Goal: Task Accomplishment & Management: Manage account settings

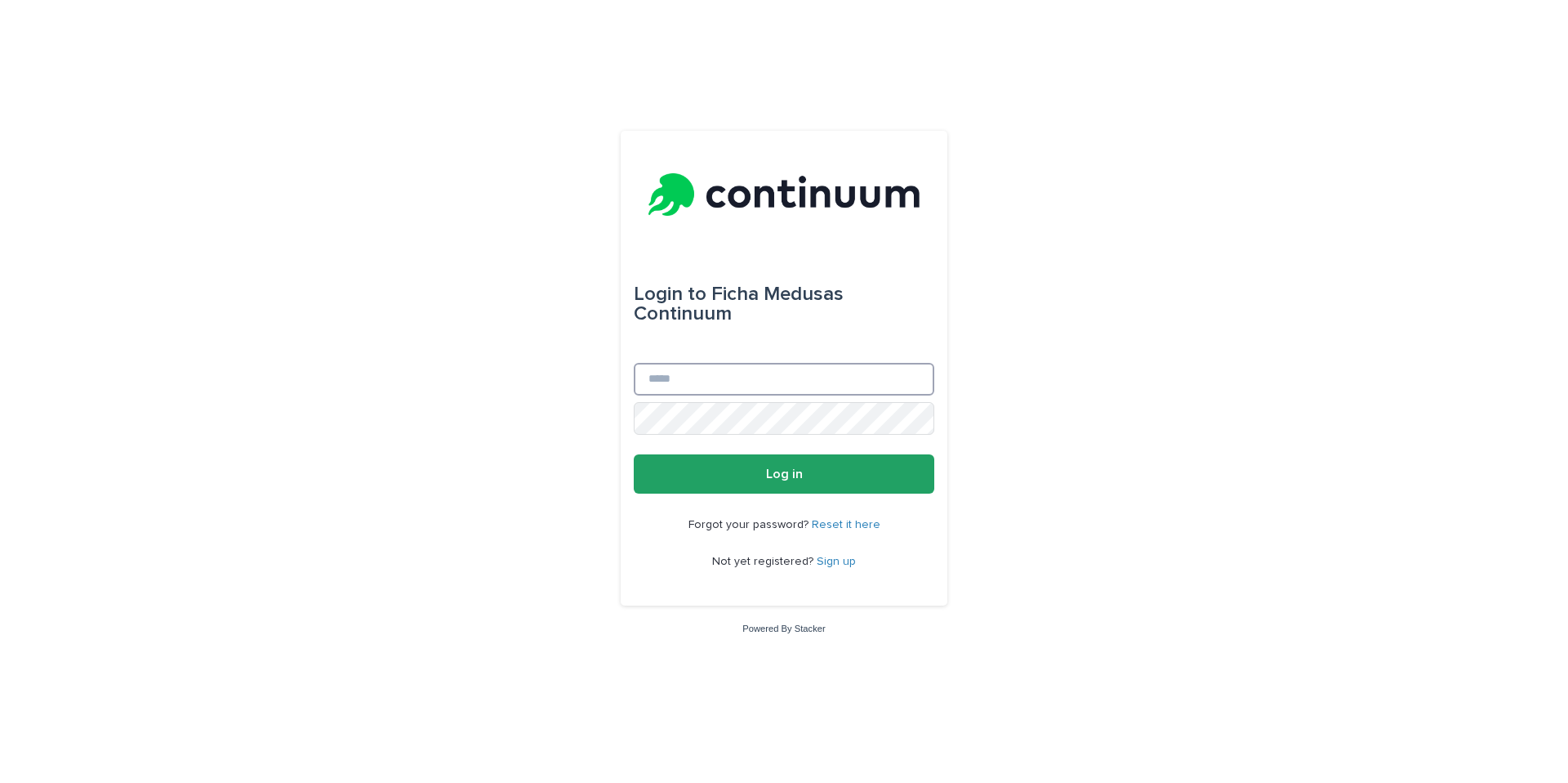
click at [746, 381] on input "Email" at bounding box center [784, 379] width 300 height 33
type input "**********"
click at [634, 455] on button "Log in" at bounding box center [784, 474] width 300 height 40
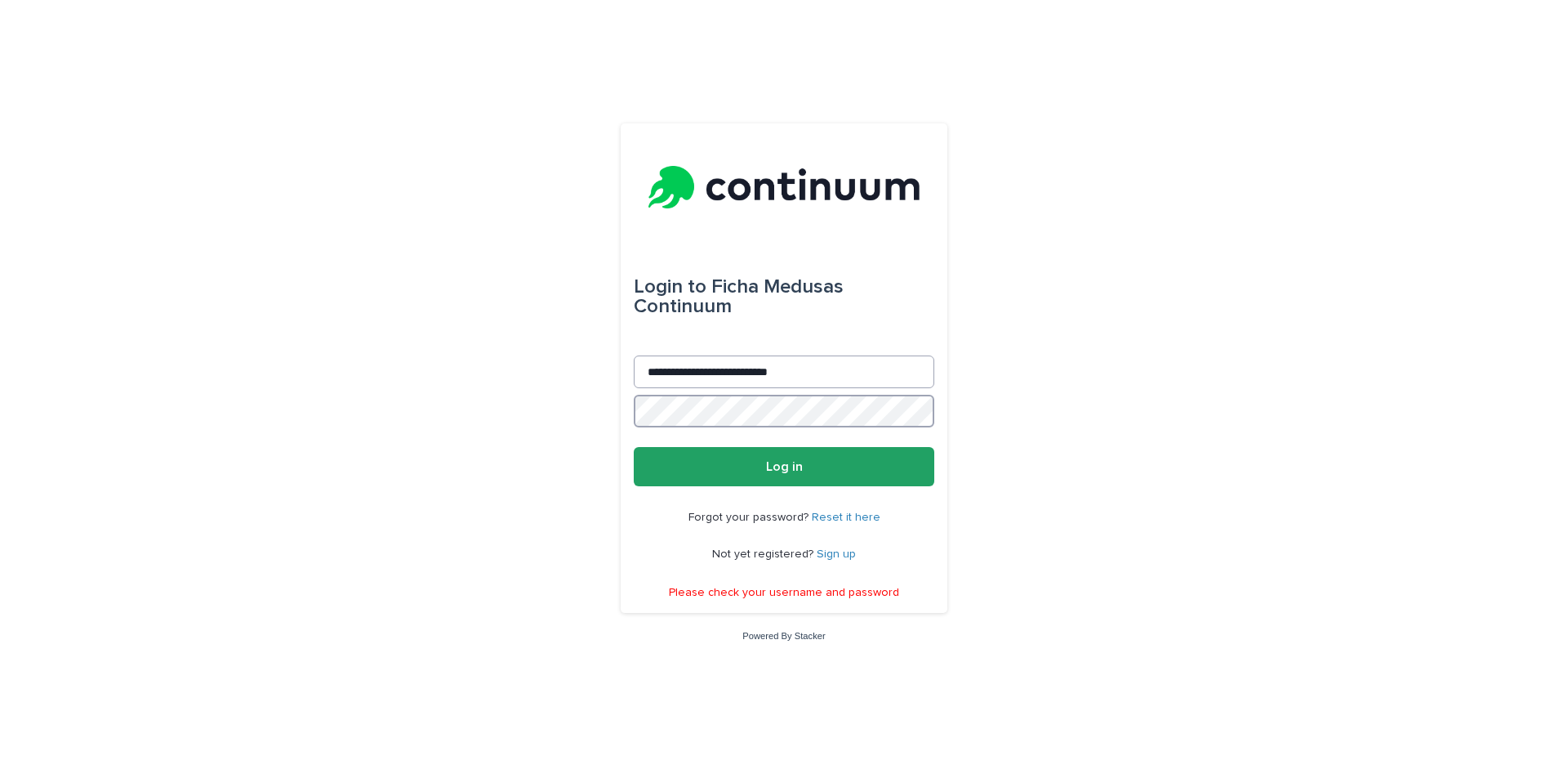
click at [634, 447] on button "Log in" at bounding box center [784, 466] width 300 height 40
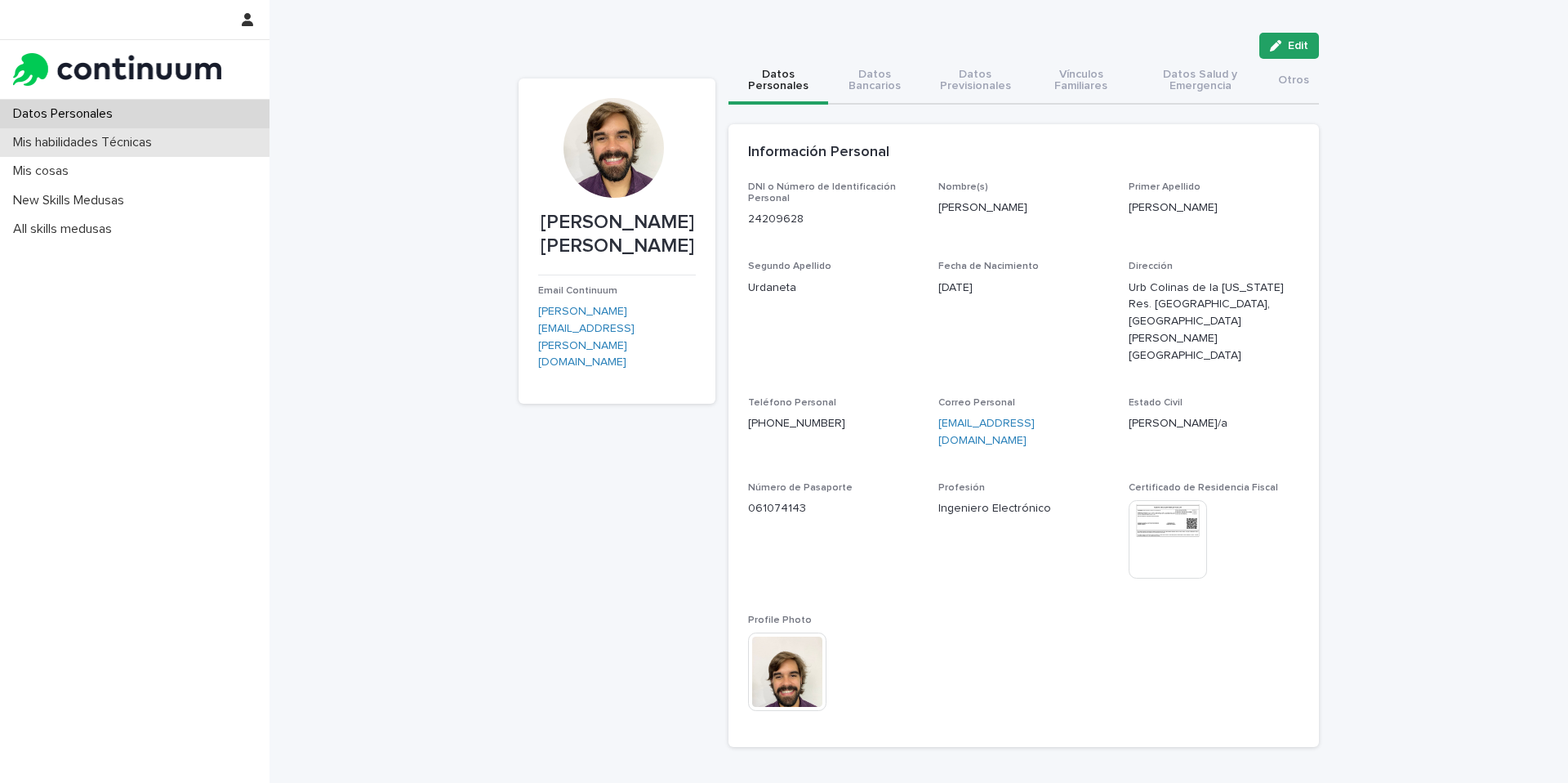
click at [61, 146] on p "Mis habilidades Técnicas" at bounding box center [86, 143] width 158 height 15
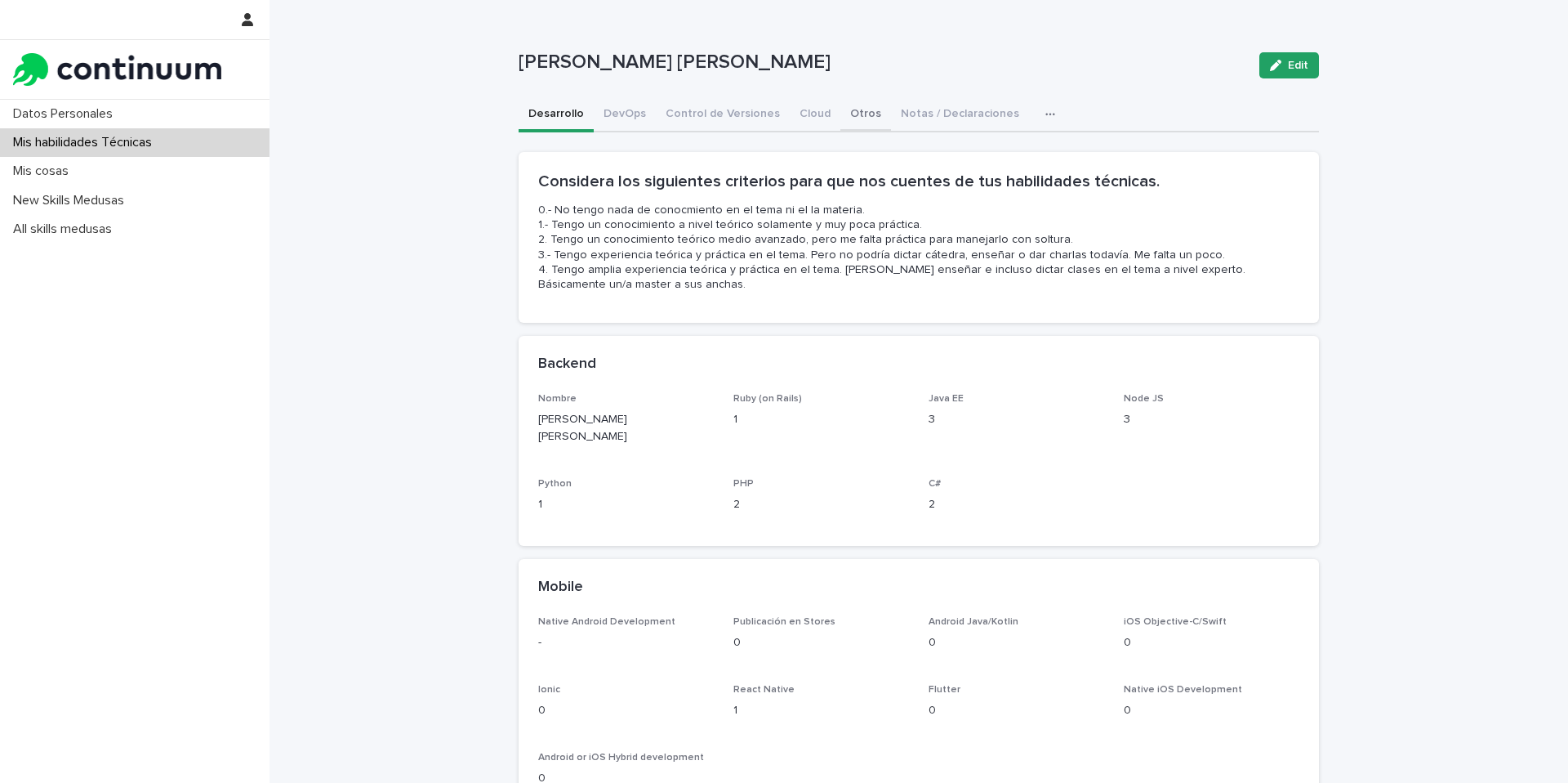
click at [852, 118] on button "Otros" at bounding box center [866, 116] width 50 height 35
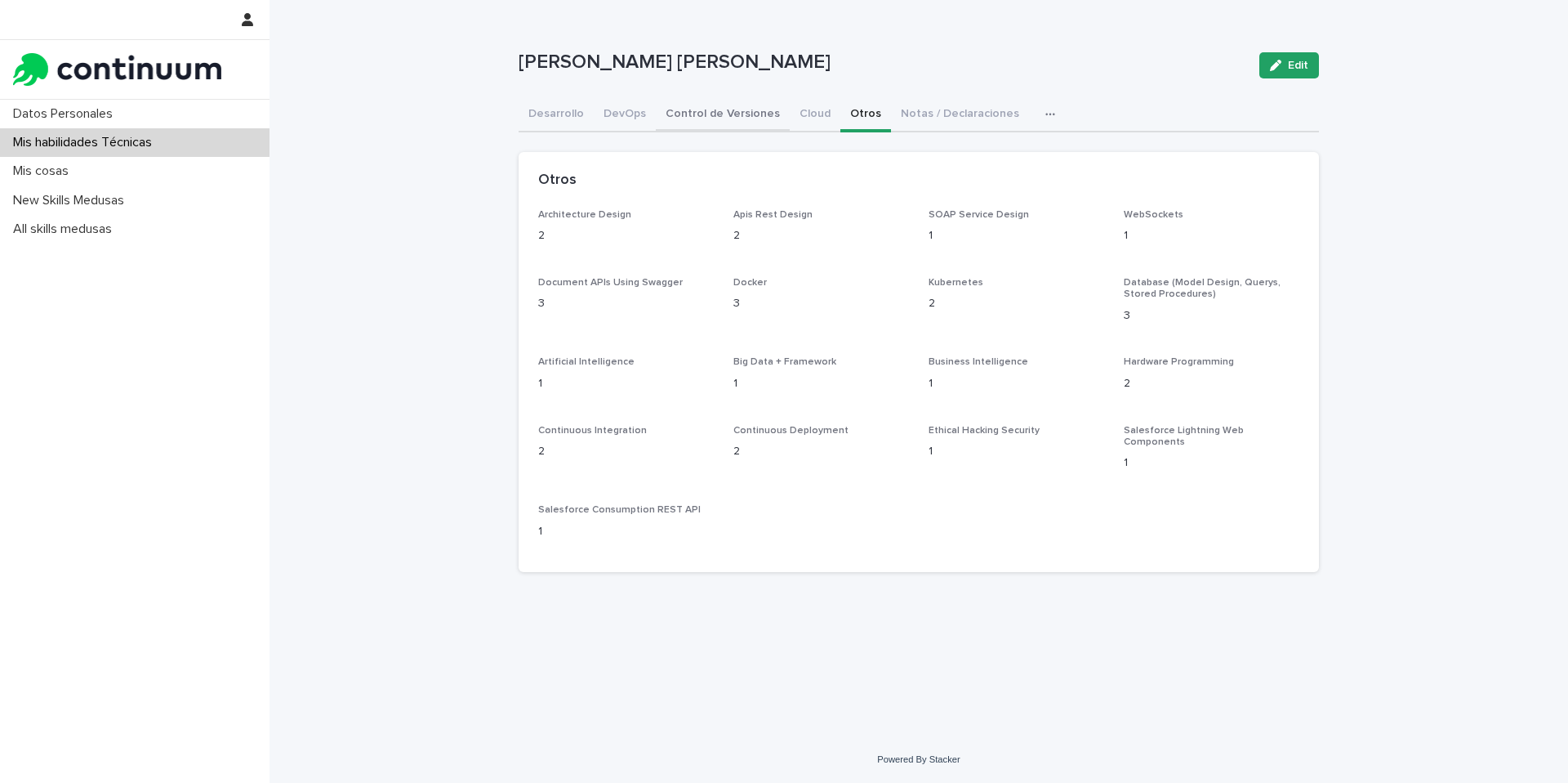
click at [762, 116] on button "Control de Versiones" at bounding box center [723, 116] width 134 height 35
click at [643, 120] on button "DevOps" at bounding box center [624, 116] width 62 height 35
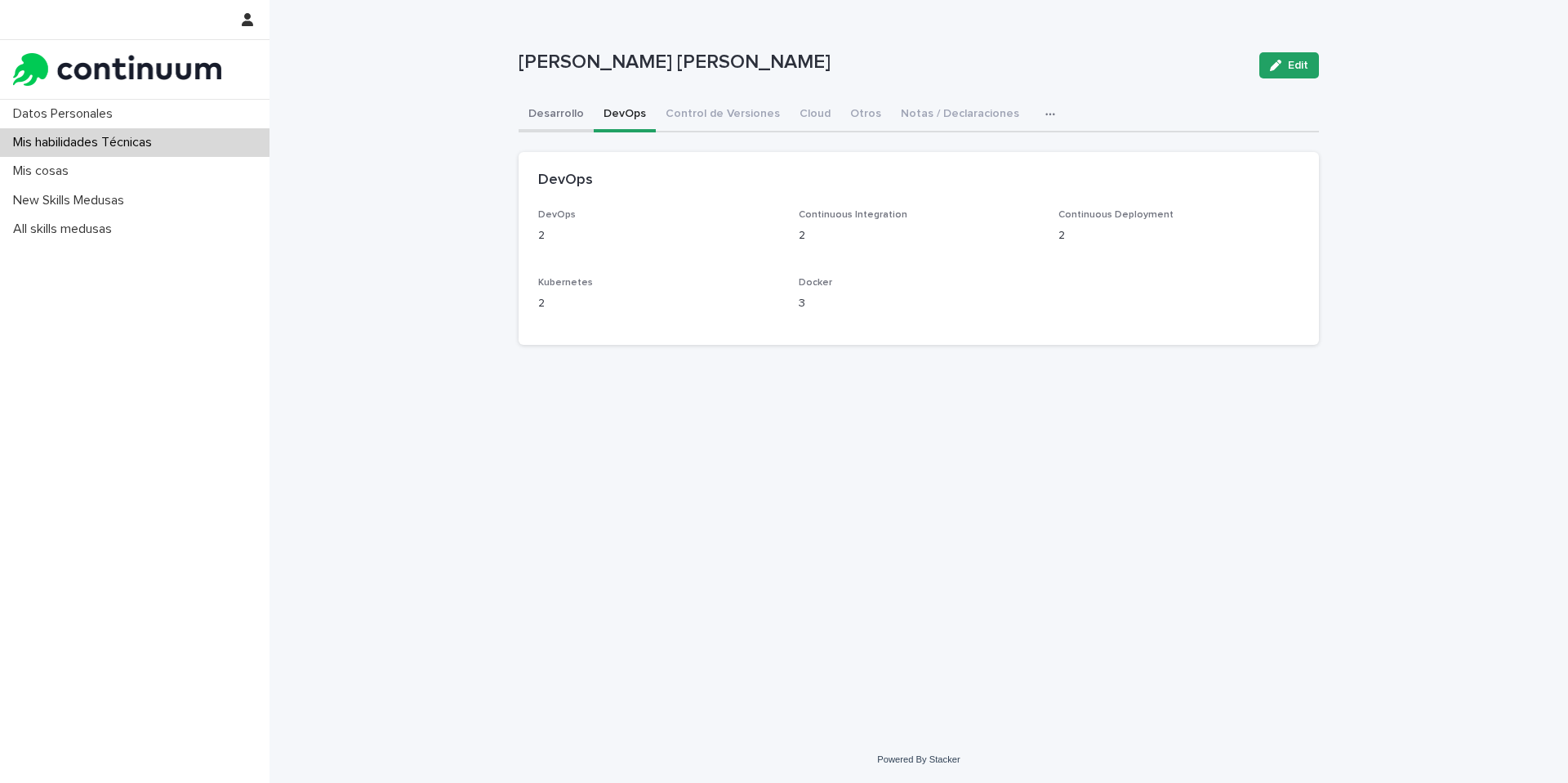
click at [554, 120] on button "Desarrollo" at bounding box center [556, 116] width 75 height 35
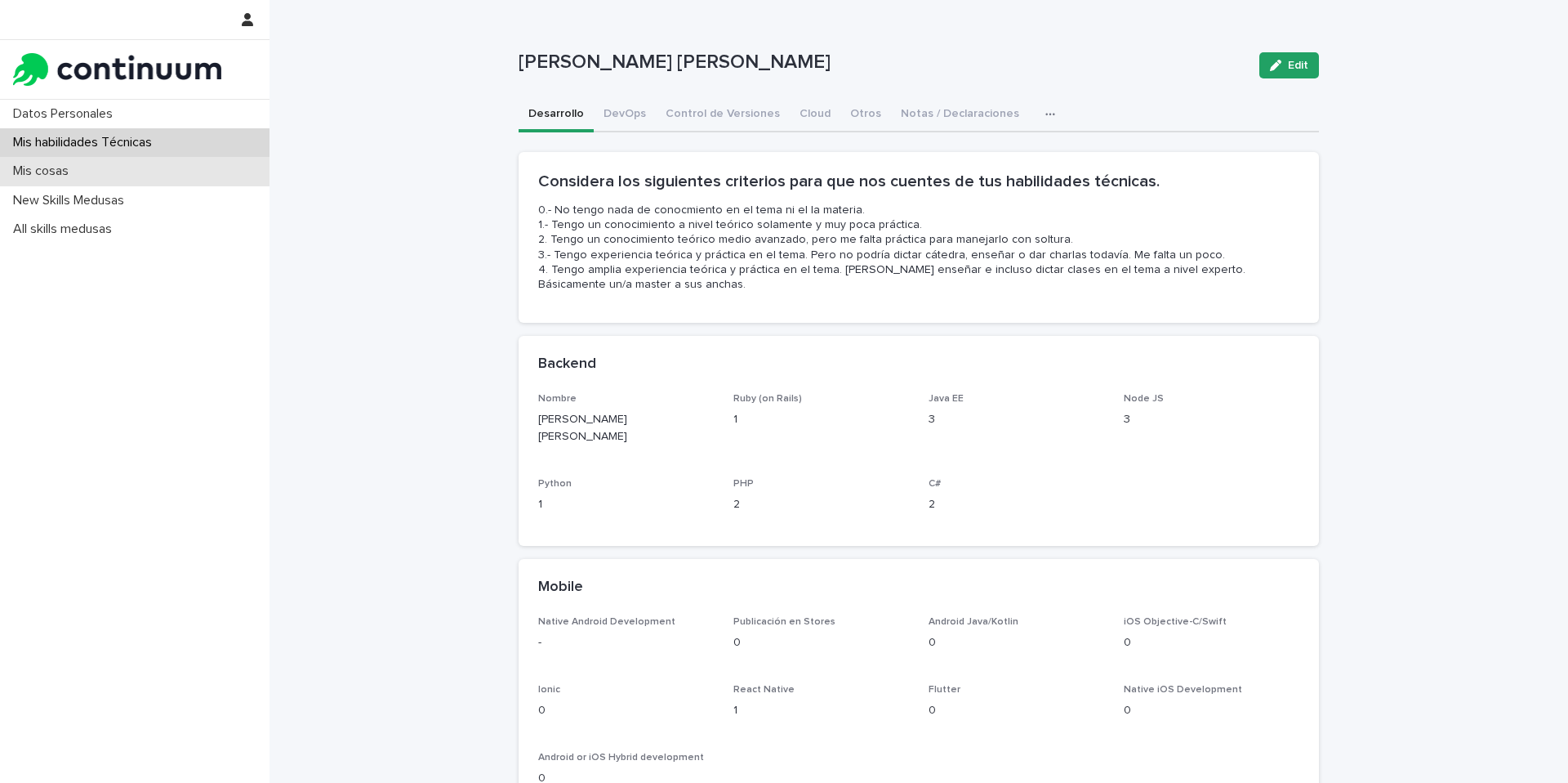
click at [110, 175] on div "Mis cosas" at bounding box center [134, 172] width 269 height 29
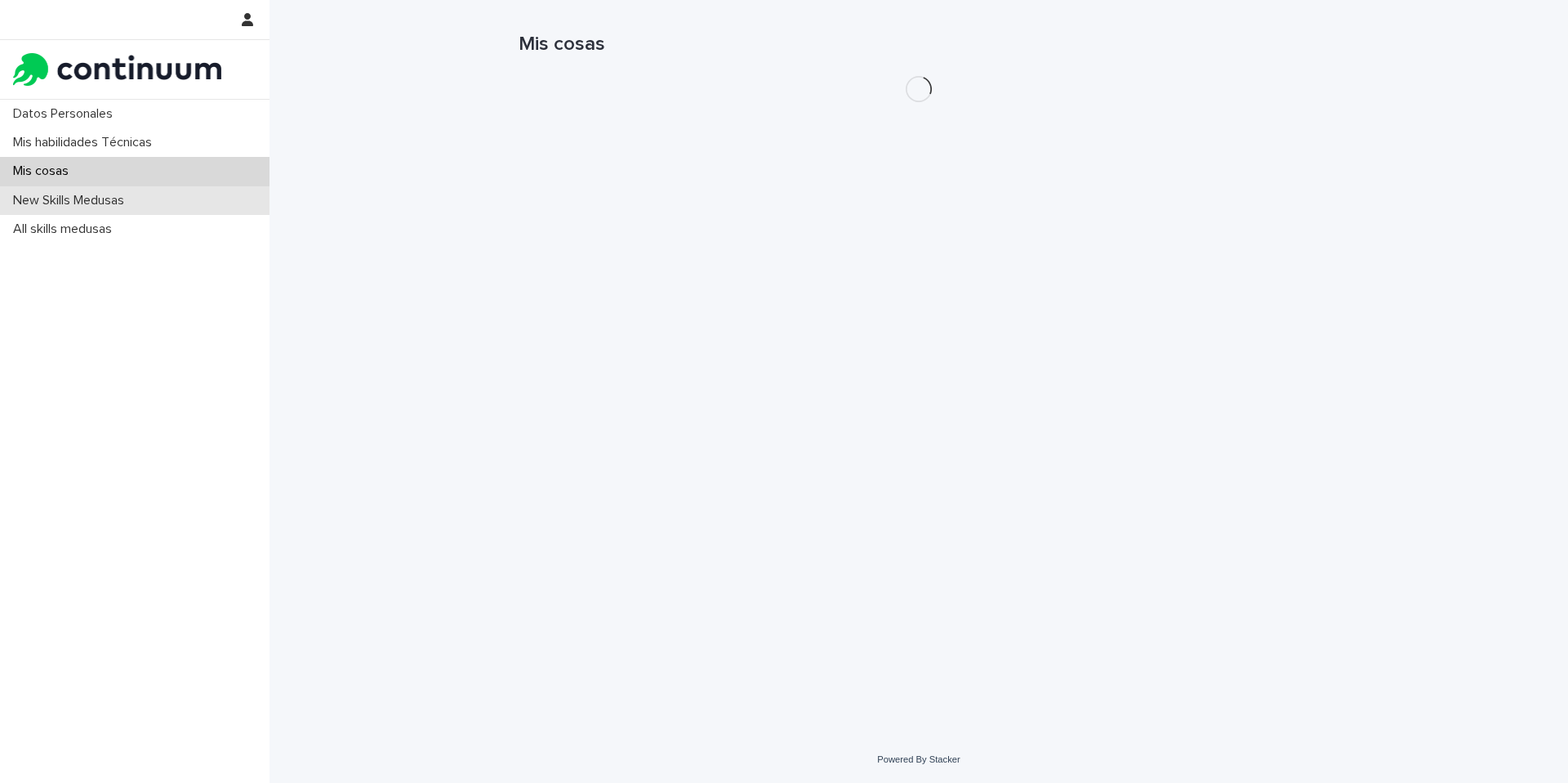
click at [110, 199] on p "New Skills Medusas" at bounding box center [71, 201] width 130 height 15
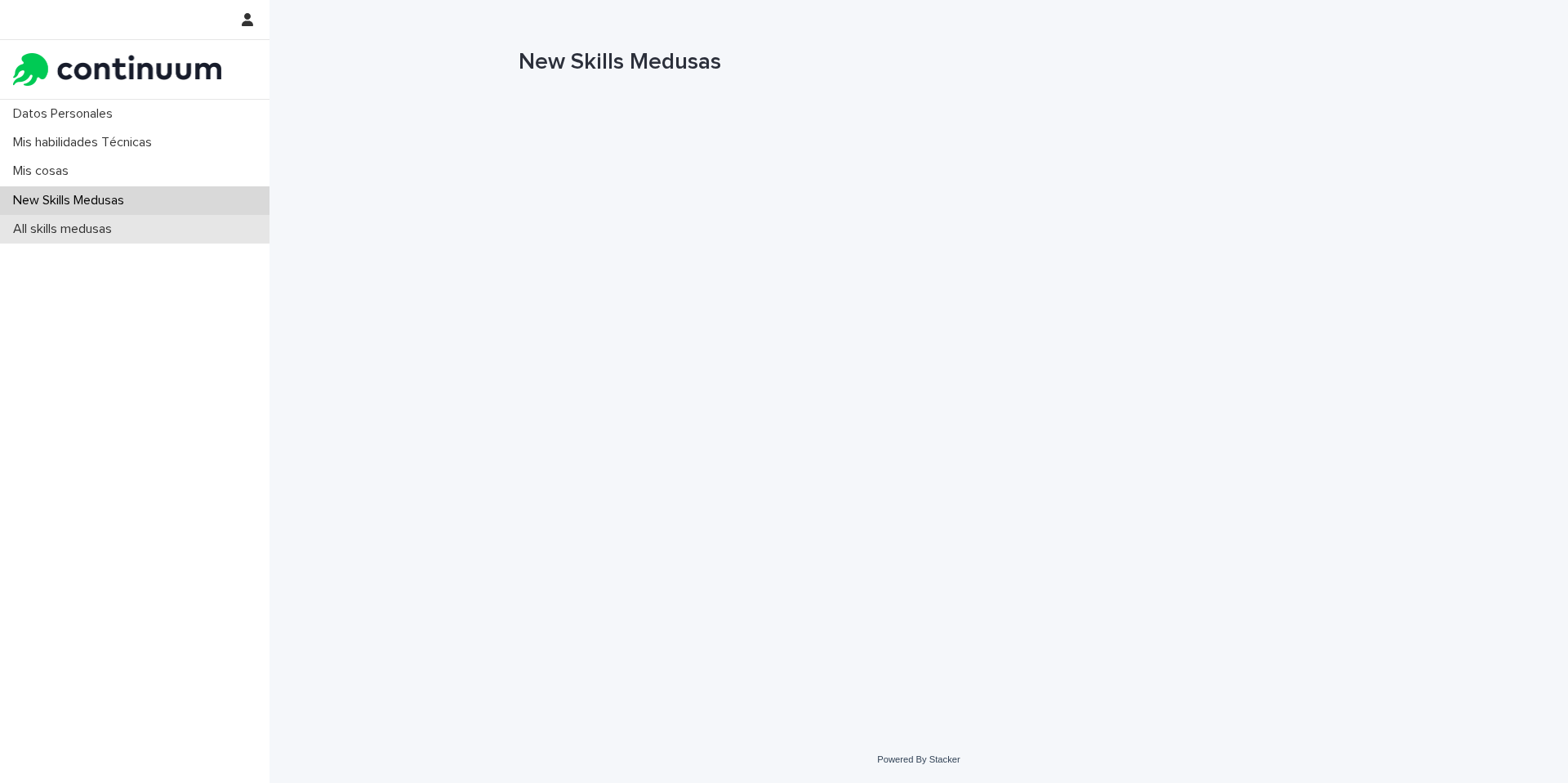
click at [88, 229] on p "All skills medusas" at bounding box center [66, 229] width 119 height 15
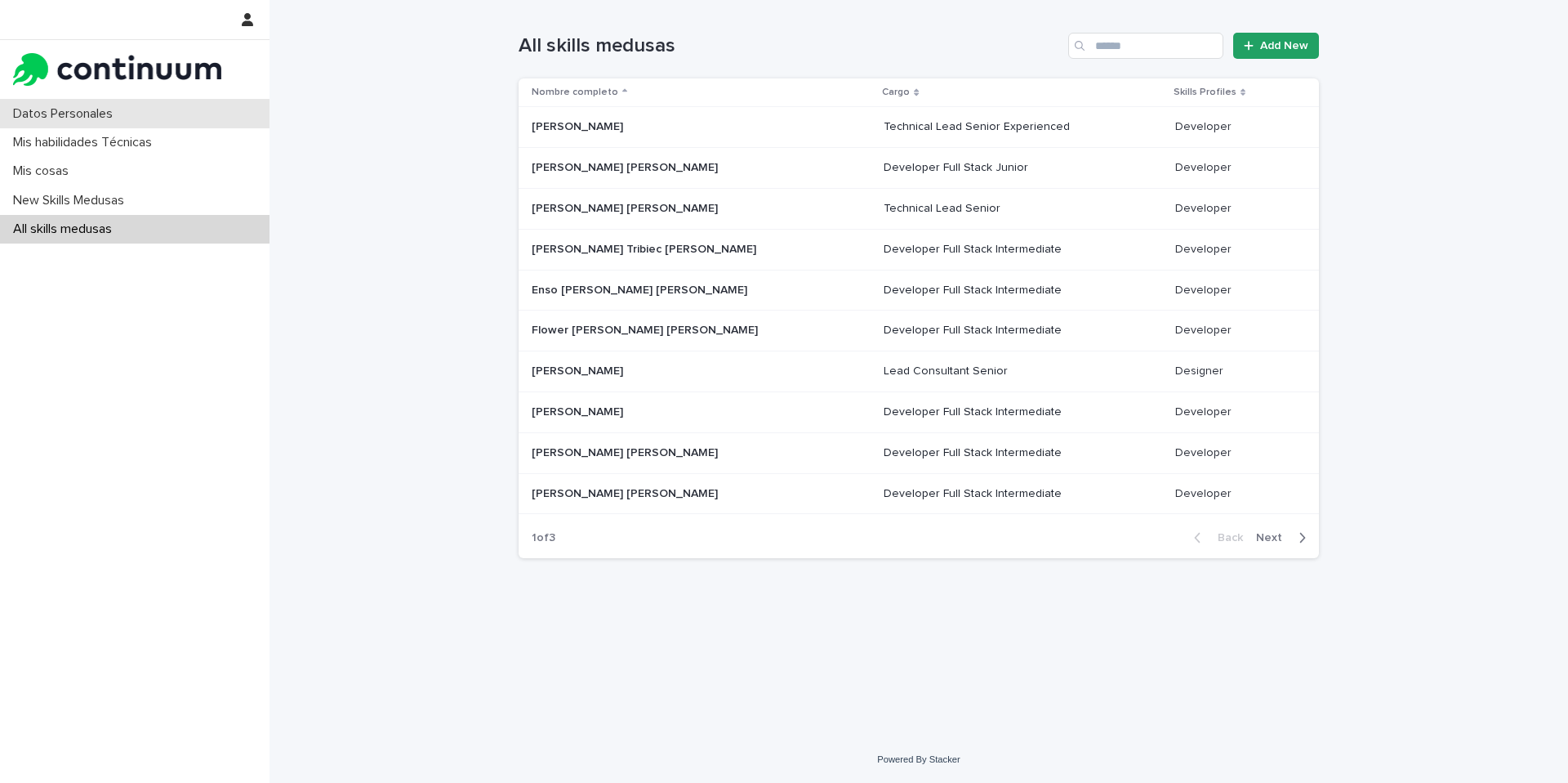
click at [77, 120] on p "Datos Personales" at bounding box center [67, 114] width 120 height 15
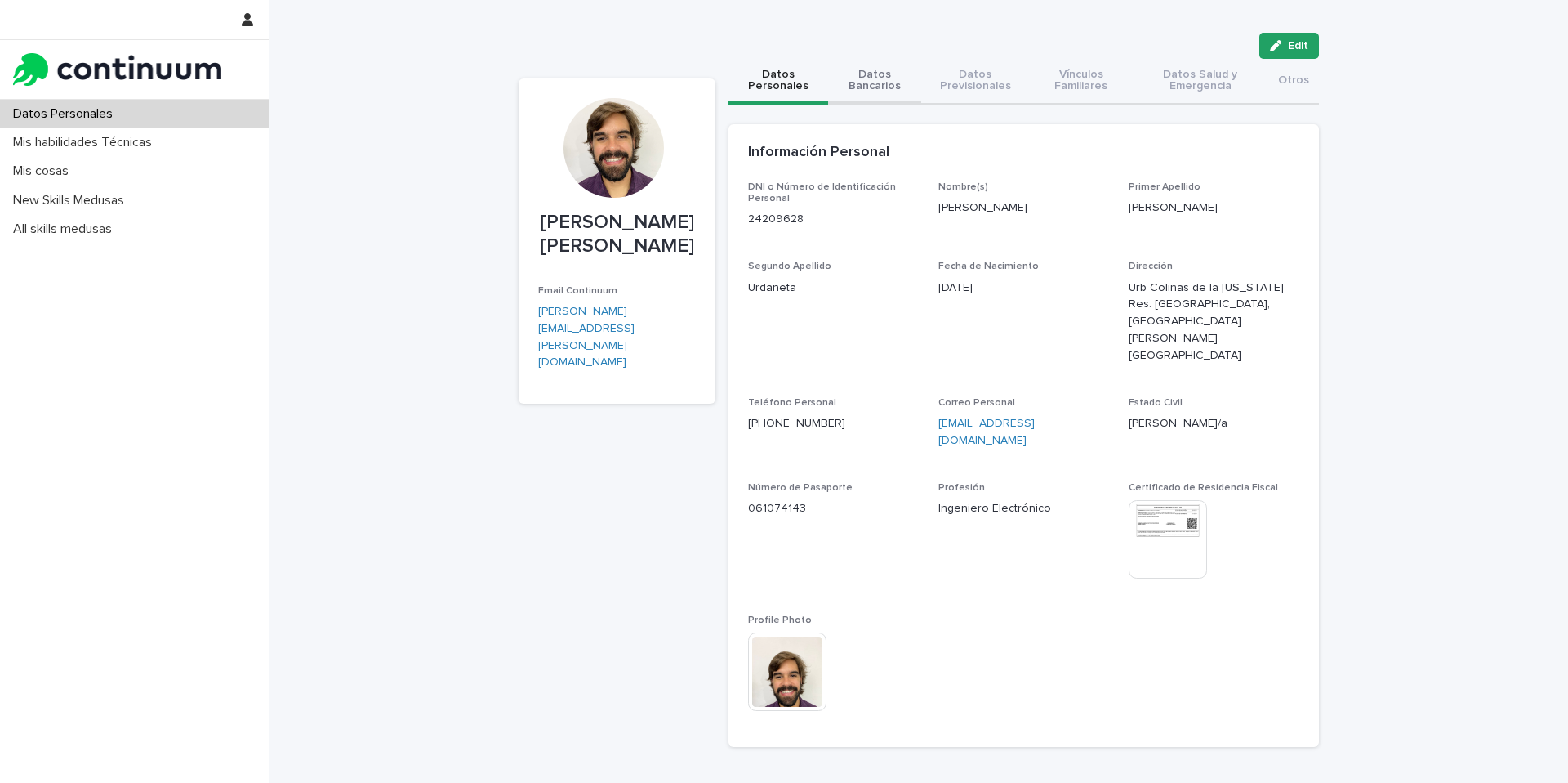
click at [874, 103] on button "Datos Bancarios" at bounding box center [874, 81] width 93 height 45
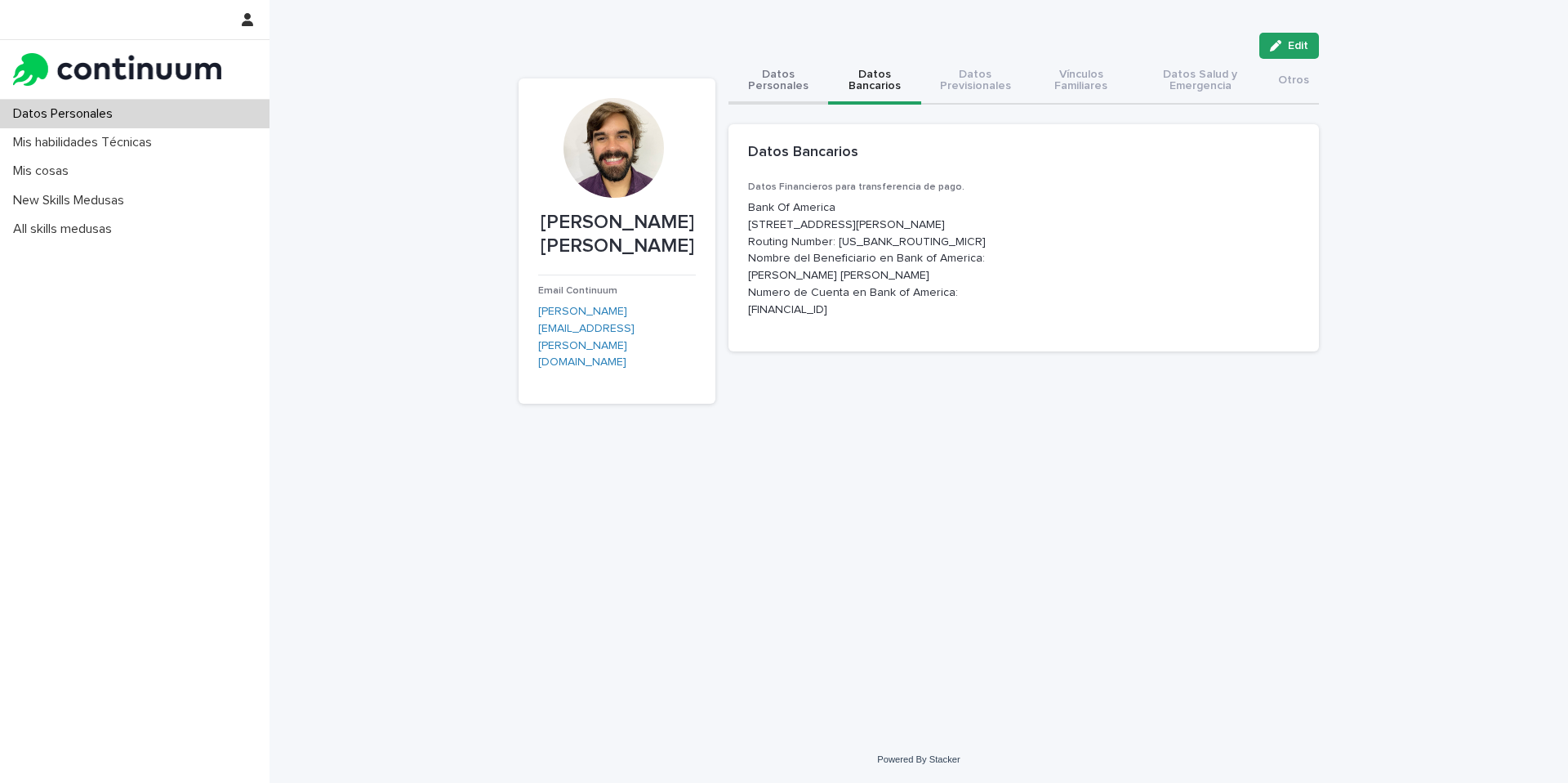
click at [795, 88] on button "Datos Personales" at bounding box center [778, 81] width 99 height 45
